Goal: Check status: Check status

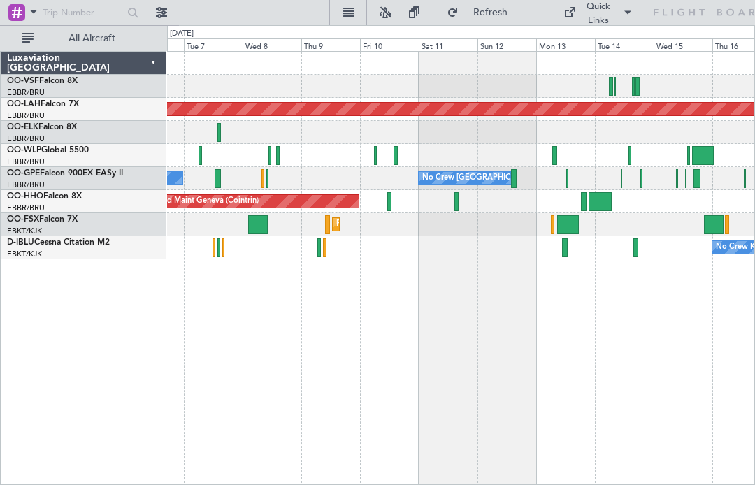
click at [558, 222] on div at bounding box center [568, 224] width 22 height 19
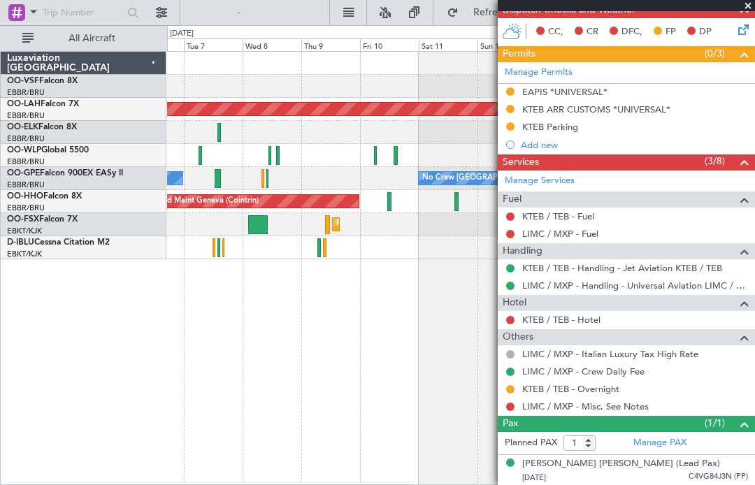
scroll to position [384, 0]
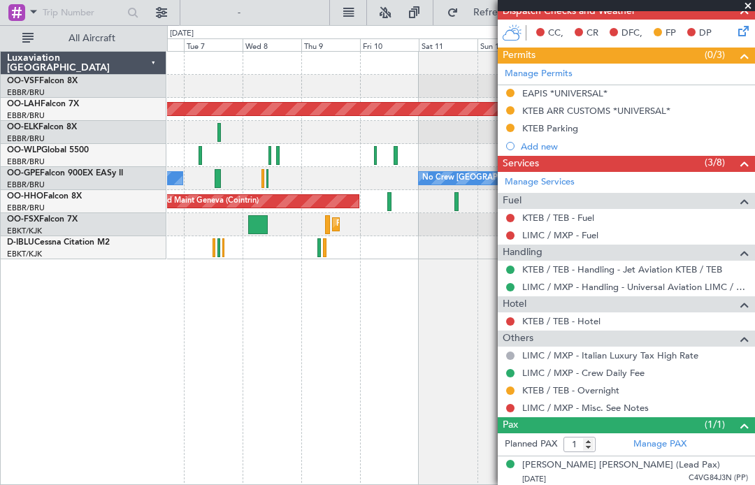
click at [743, 10] on span at bounding box center [748, 6] width 14 height 13
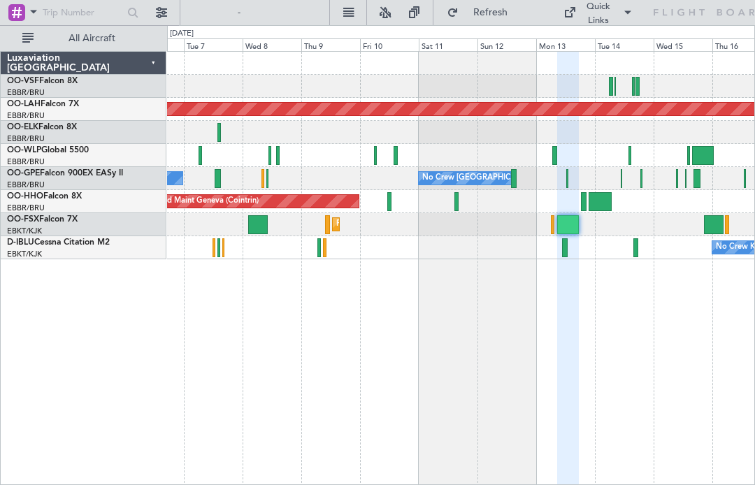
type input "0"
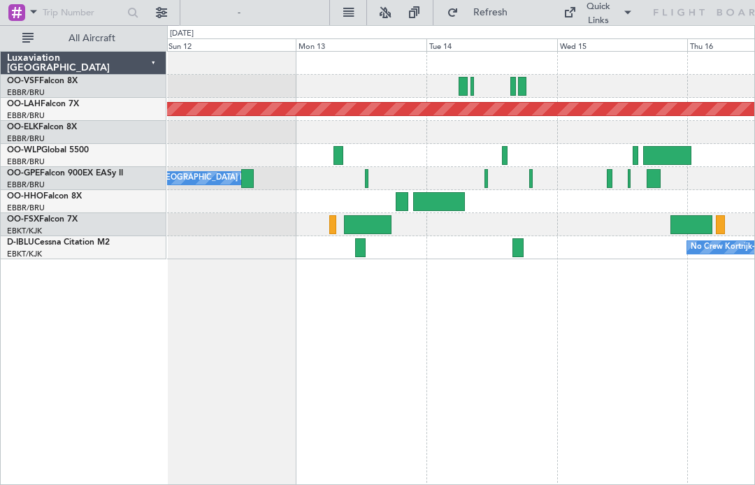
click at [245, 177] on div at bounding box center [247, 178] width 13 height 19
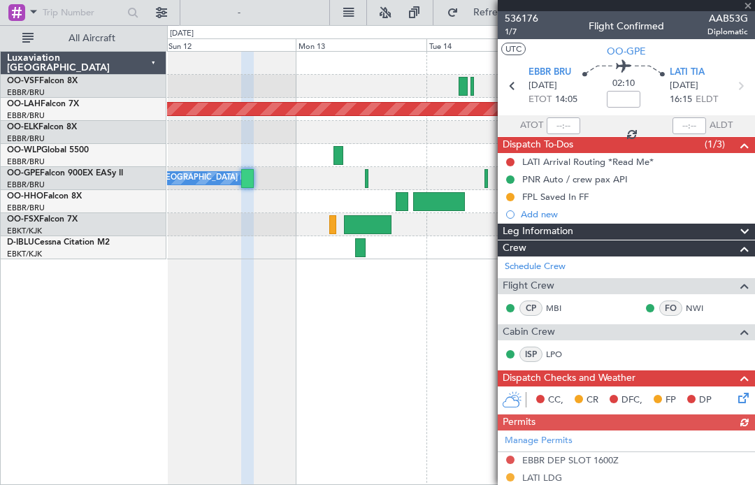
click at [380, 173] on div "No Crew [GEOGRAPHIC_DATA] ([GEOGRAPHIC_DATA] National) No Crew [GEOGRAPHIC_DATA…" at bounding box center [460, 178] width 587 height 23
click at [365, 175] on div at bounding box center [366, 178] width 3 height 19
type input "+00:05"
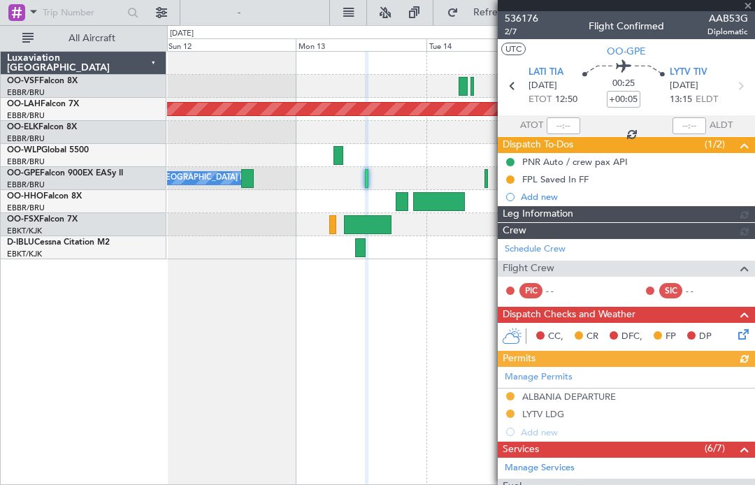
click at [749, 15] on div "536176 2/7 Flight Confirmed AAB53G Diplomatic" at bounding box center [626, 25] width 257 height 28
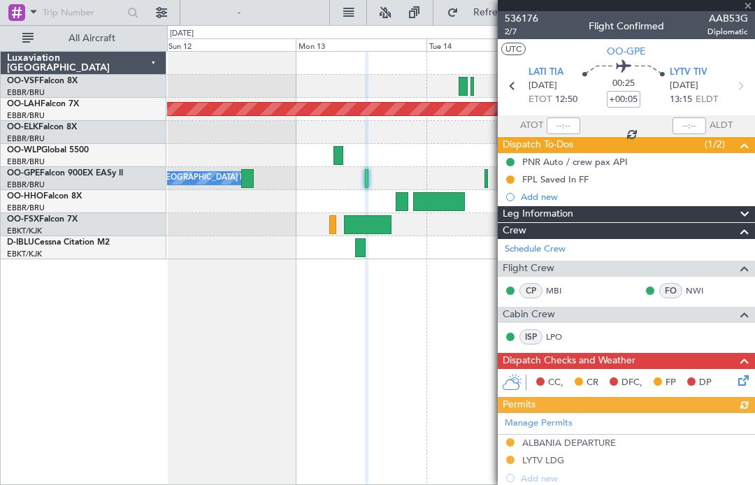
click at [747, 7] on div at bounding box center [626, 5] width 257 height 11
click at [753, 6] on div at bounding box center [626, 5] width 257 height 11
click at [753, 3] on span at bounding box center [748, 6] width 14 height 13
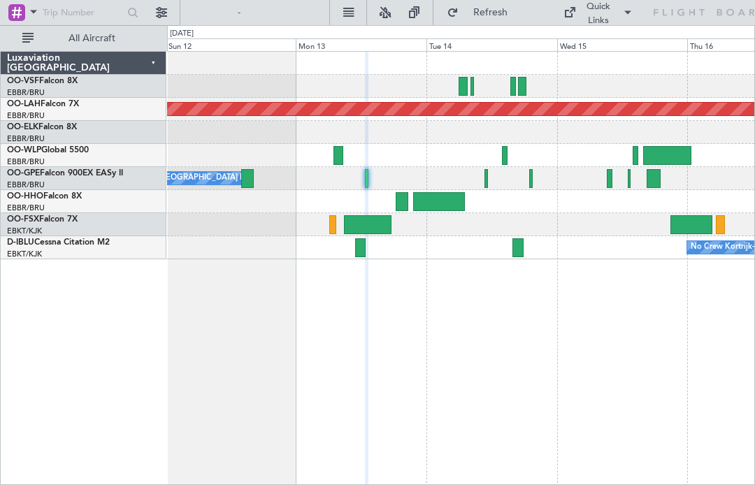
type input "0"
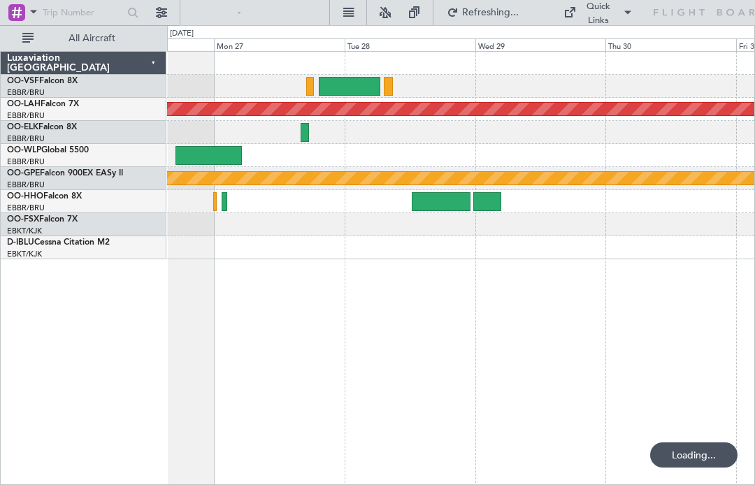
click at [286, 180] on div "Planned Maint Nurnberg" at bounding box center [461, 178] width 1761 height 13
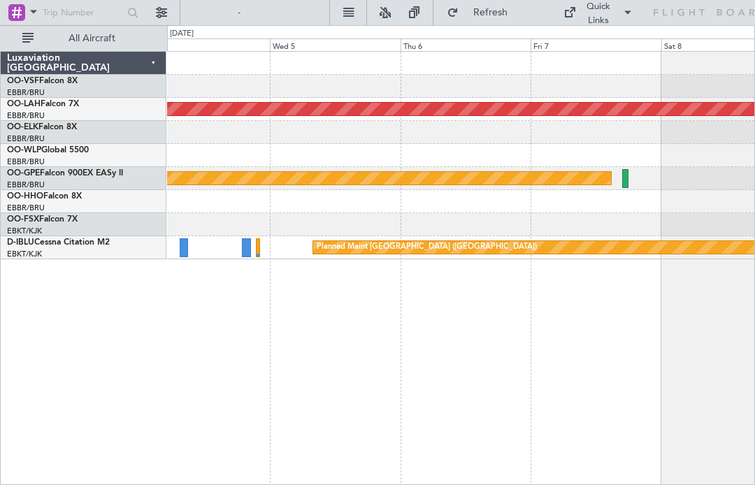
click at [621, 169] on div "Planned Maint Nurnberg" at bounding box center [460, 178] width 587 height 23
click at [620, 175] on div "Planned Maint Nurnberg" at bounding box center [460, 178] width 587 height 23
click at [619, 178] on div "Planned Maint Nurnberg" at bounding box center [460, 178] width 587 height 23
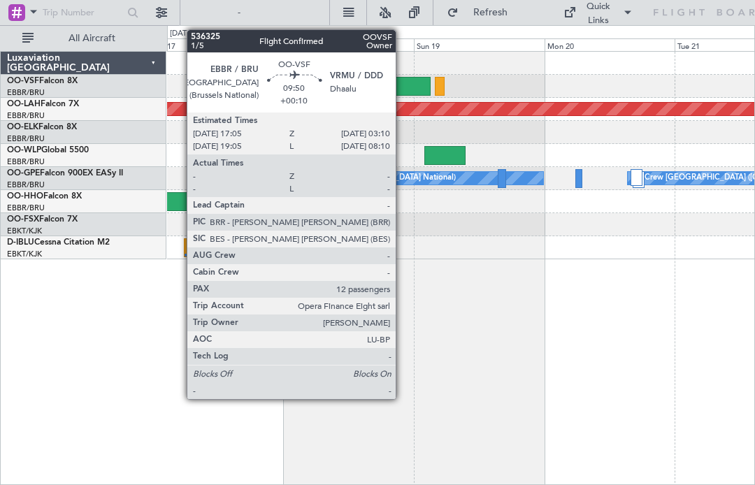
click at [500, 343] on div "Planned Maint [PERSON_NAME]-[GEOGRAPHIC_DATA][PERSON_NAME] ([GEOGRAPHIC_DATA][P…" at bounding box center [461, 268] width 588 height 434
click at [588, 329] on div "Planned Maint [PERSON_NAME]-[GEOGRAPHIC_DATA][PERSON_NAME] ([GEOGRAPHIC_DATA][P…" at bounding box center [461, 268] width 588 height 434
